Goal: Learn about a topic: Learn about a topic

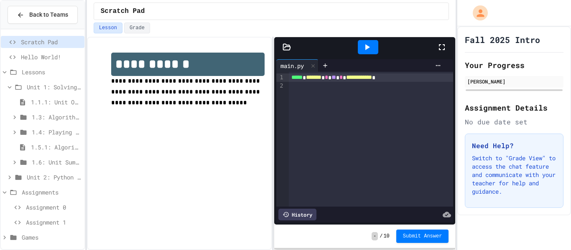
click at [0, 239] on div "Back to Teams Scratch Pad Hello World! Lessons Unit 1: Solving Problems in Comp…" at bounding box center [42, 125] width 85 height 250
click at [5, 240] on icon at bounding box center [5, 238] width 8 height 8
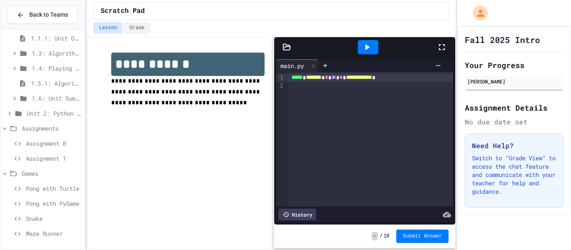
click at [51, 193] on span "Pong with Turtle" at bounding box center [53, 188] width 55 height 9
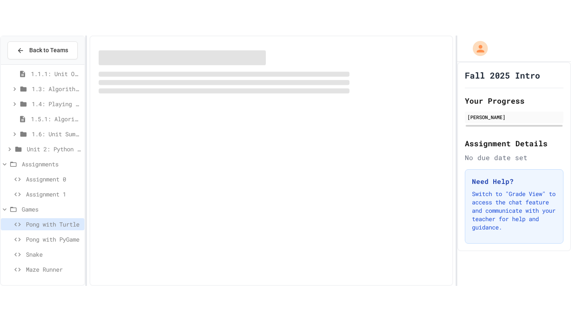
scroll to position [57, 0]
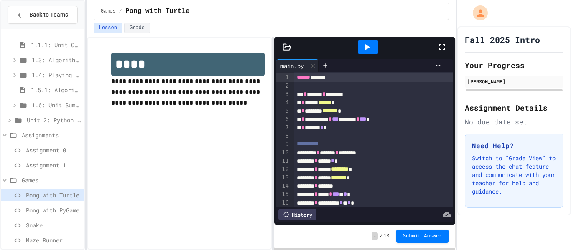
click at [367, 43] on icon at bounding box center [367, 47] width 10 height 10
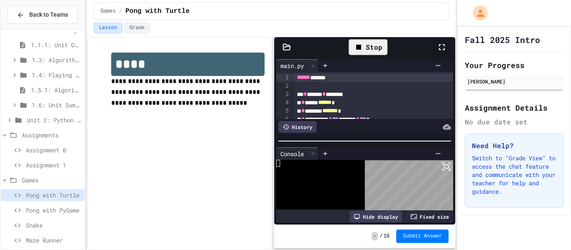
click at [449, 168] on icon at bounding box center [446, 167] width 10 height 10
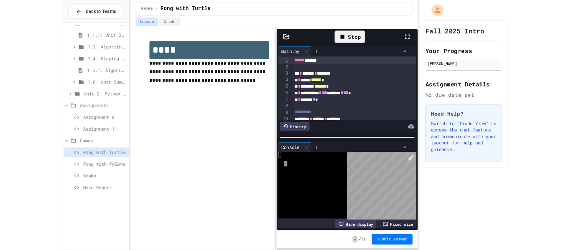
scroll to position [0, 0]
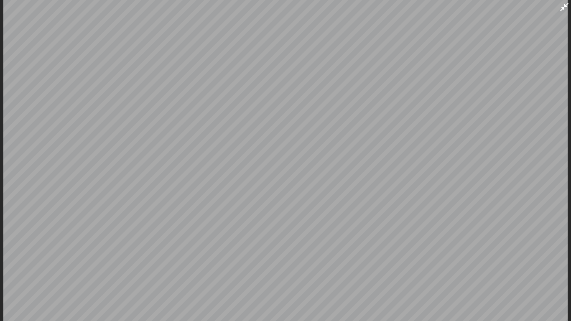
click at [564, 5] on icon at bounding box center [564, 7] width 8 height 8
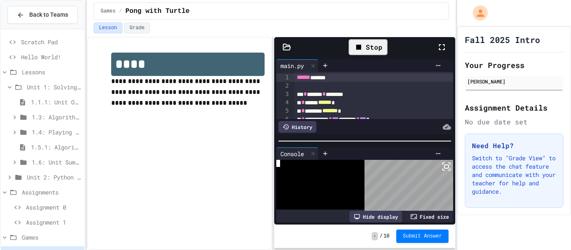
click at [335, 172] on div at bounding box center [315, 170] width 79 height 7
click at [363, 41] on div "Stop" at bounding box center [368, 47] width 39 height 16
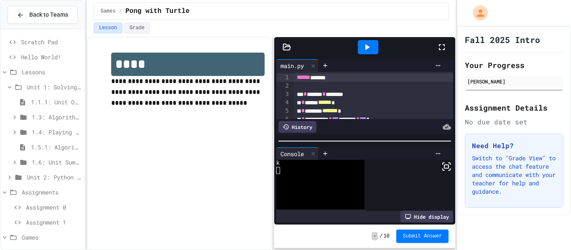
click at [364, 44] on icon at bounding box center [367, 47] width 10 height 10
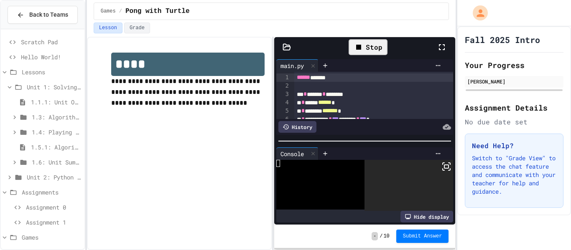
click at [364, 44] on icon at bounding box center [359, 47] width 10 height 10
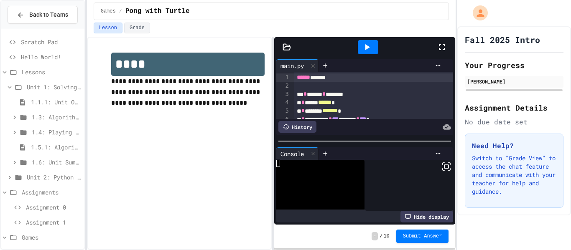
click at [51, 38] on span "Scratch Pad" at bounding box center [51, 42] width 60 height 9
